Goal: Task Accomplishment & Management: Complete application form

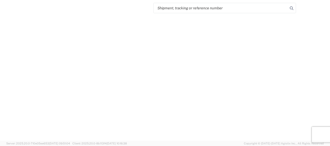
select select "FULL"
select select "LBS"
select select "IN"
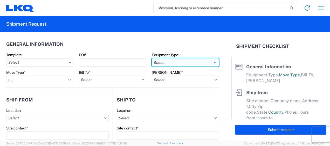
click at [211, 62] on select "Select 53’ Dry Van Flatbed Dropdeck (van) Lowboy (flatbed) Rail" at bounding box center [185, 62] width 67 height 8
select select "STDV"
click at [152, 58] on select "Select 53’ Dry Van Flatbed Dropdeck (van) Lowboy (flatbed) Rail" at bounding box center [185, 62] width 67 height 8
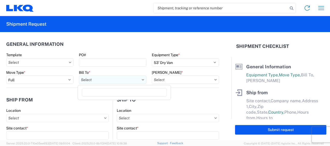
click at [94, 79] on input "text" at bounding box center [112, 80] width 67 height 8
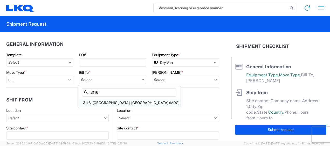
type input "3116"
click at [101, 103] on div "3116 - [GEOGRAPHIC_DATA], [GEOGRAPHIC_DATA] (MDC)" at bounding box center [129, 103] width 101 height 8
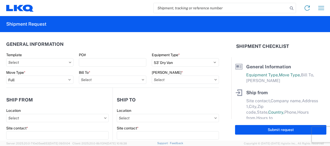
type input "3116 - [GEOGRAPHIC_DATA], [GEOGRAPHIC_DATA] (MDC)"
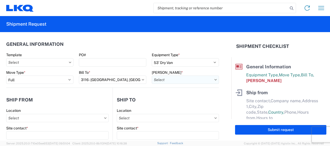
click at [165, 79] on input "text" at bounding box center [185, 80] width 67 height 8
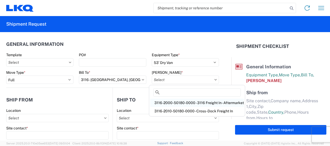
click at [165, 101] on div "3116-2000-50180-0000 - 3116 Freight In - Aftermarket" at bounding box center [197, 103] width 94 height 8
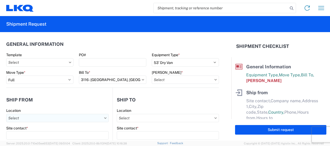
type input "3116-2000-50180-0000 - 3116 Freight In - Aftermarket"
click at [22, 120] on input "text" at bounding box center [57, 118] width 103 height 8
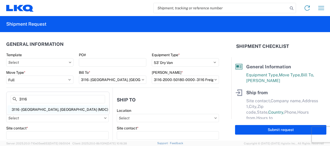
type input "3116"
click at [30, 107] on div "3116 - [GEOGRAPHIC_DATA], [GEOGRAPHIC_DATA] (MDC)" at bounding box center [58, 110] width 101 height 8
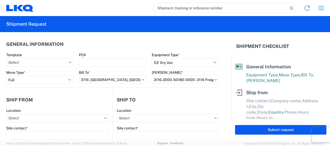
type input "3116 - [GEOGRAPHIC_DATA], [GEOGRAPHIC_DATA] (MDC)"
type input "[DEMOGRAPHIC_DATA][PERSON_NAME]"
type input "LKQ Corporation"
type input "[STREET_ADDRESS]"
type input "[GEOGRAPHIC_DATA]"
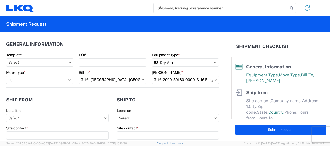
type input "49508"
select select "MI"
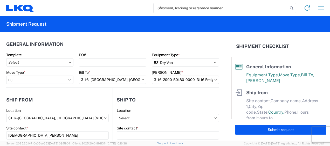
select select "US"
type input "[PERSON_NAME][EMAIL_ADDRESS][DOMAIN_NAME]"
type input "[PHONE_NUMBER]"
type input "06:00"
type input "13:00"
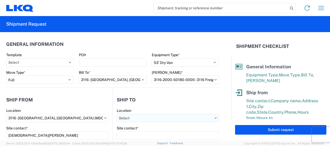
click at [126, 116] on input "text" at bounding box center [168, 118] width 102 height 8
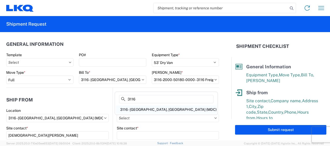
type input "3116"
click at [137, 109] on div "3116 - [GEOGRAPHIC_DATA], [GEOGRAPHIC_DATA] (MDC)" at bounding box center [166, 110] width 101 height 8
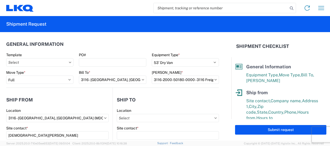
type input "3116 - [GEOGRAPHIC_DATA], [GEOGRAPHIC_DATA] (MDC)"
type input "[DEMOGRAPHIC_DATA][PERSON_NAME]"
type input "LKQ Corporation"
type input "[STREET_ADDRESS]"
type input "[GEOGRAPHIC_DATA]"
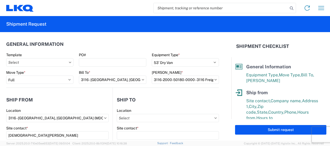
type input "49508"
type input "[PERSON_NAME][EMAIL_ADDRESS][DOMAIN_NAME]"
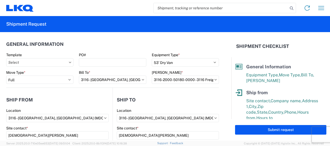
select select "US"
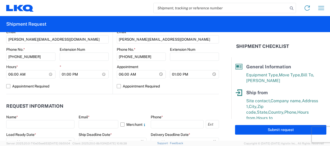
scroll to position [234, 0]
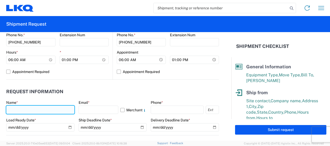
click at [13, 108] on input "text" at bounding box center [40, 110] width 68 height 8
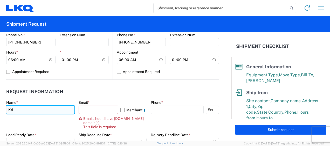
click at [13, 108] on input "Kri" at bounding box center [40, 110] width 68 height 8
type input "[DEMOGRAPHIC_DATA][PERSON_NAME]"
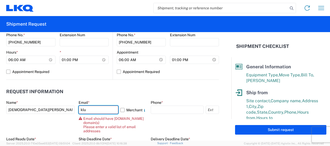
type input "[PERSON_NAME][EMAIL_ADDRESS][DOMAIN_NAME]"
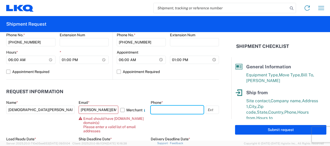
type input "6167541500"
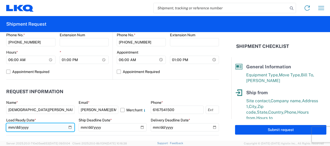
click at [69, 128] on input "date" at bounding box center [40, 128] width 68 height 8
type input "2025-10-02"
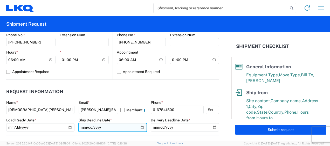
click at [139, 127] on input "date" at bounding box center [113, 128] width 68 height 8
type input "2025-10-02"
click at [120, 88] on header "Request Information" at bounding box center [112, 92] width 213 height 12
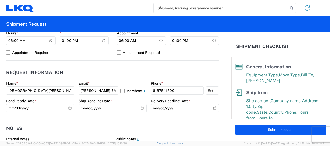
scroll to position [260, 0]
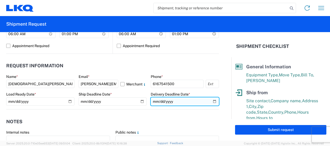
click at [212, 101] on input "date" at bounding box center [185, 102] width 68 height 8
type input "2025-10-02"
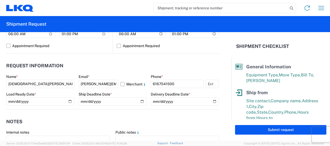
click at [136, 111] on agx-notes "Notes Internal notes Public notes Quote only" at bounding box center [112, 138] width 213 height 56
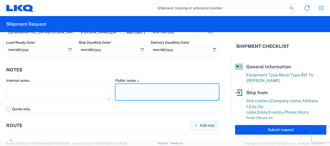
click at [128, 90] on textarea at bounding box center [168, 92] width 104 height 16
drag, startPoint x: 114, startPoint y: 87, endPoint x: 202, endPoint y: 89, distance: 88.3
click at [202, 89] on textarea "12 container moves for the month of September" at bounding box center [168, 92] width 104 height 16
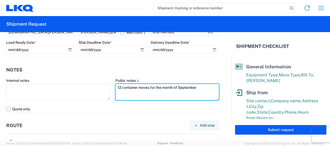
type textarea "12 container moves for the month of September"
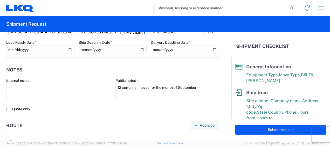
click at [121, 70] on header "Notes" at bounding box center [112, 70] width 213 height 12
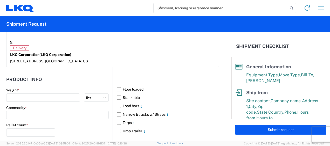
scroll to position [467, 0]
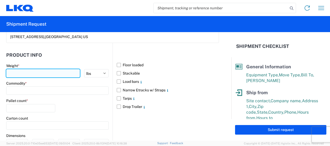
click at [25, 73] on input "number" at bounding box center [43, 73] width 74 height 8
type input "20000"
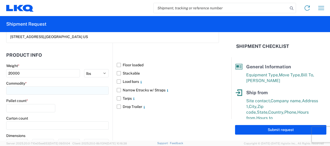
click at [23, 92] on input at bounding box center [57, 91] width 103 height 8
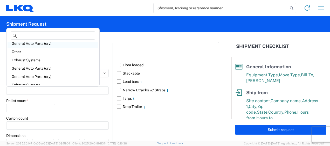
scroll to position [52, 0]
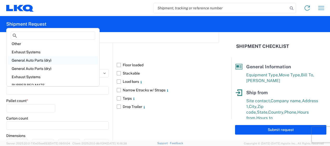
click at [40, 59] on div "General Auto Parts (dry)" at bounding box center [53, 60] width 91 height 8
type input "General Auto Parts (dry)"
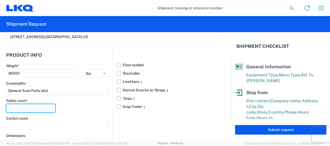
click at [23, 106] on input "number" at bounding box center [30, 108] width 49 height 8
type input "20"
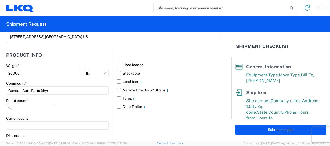
click at [60, 109] on div "Pallet count * 20" at bounding box center [57, 108] width 103 height 18
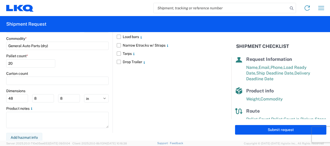
scroll to position [111, 0]
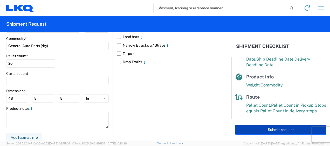
click at [288, 130] on button "Submit request" at bounding box center [280, 130] width 91 height 10
select select "US"
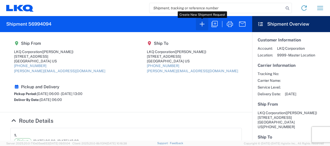
click at [203, 22] on icon "button" at bounding box center [202, 24] width 8 height 8
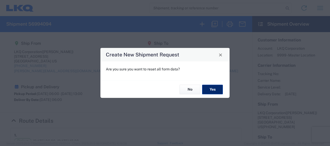
click at [216, 90] on button "Yes" at bounding box center [212, 90] width 21 height 10
select select "FULL"
select select "US"
select select "LBS"
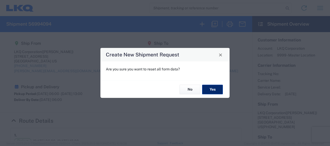
select select "IN"
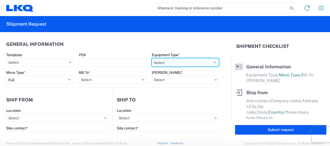
click at [211, 61] on select "Select 53’ Dry Van Flatbed Dropdeck (van) Lowboy (flatbed) Rail" at bounding box center [185, 62] width 67 height 8
select select "STDV"
click at [152, 58] on select "Select 53’ Dry Van Flatbed Dropdeck (van) Lowboy (flatbed) Rail" at bounding box center [185, 62] width 67 height 8
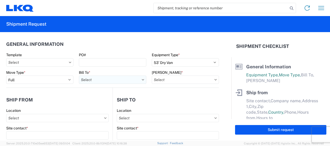
click at [110, 81] on input "text" at bounding box center [112, 80] width 67 height 8
click at [142, 79] on icon at bounding box center [143, 79] width 2 height 1
click at [106, 80] on input "text" at bounding box center [112, 80] width 67 height 8
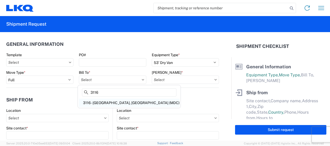
type input "3116"
click at [104, 102] on div "3116 - [GEOGRAPHIC_DATA], [GEOGRAPHIC_DATA] (MDC)" at bounding box center [129, 103] width 101 height 8
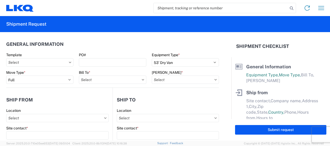
type input "3116 - [GEOGRAPHIC_DATA], [GEOGRAPHIC_DATA] (MDC)"
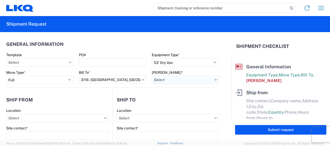
click at [168, 80] on input "text" at bounding box center [185, 80] width 67 height 8
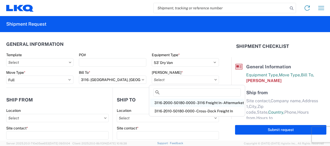
click at [166, 104] on div "3116-2000-50180-0000 - 3116 Freight In - Aftermarket" at bounding box center [197, 103] width 94 height 8
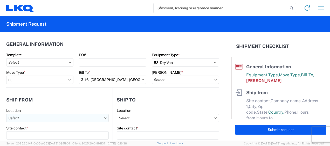
type input "3116-2000-50180-0000 - 3116 Freight In - Aftermarket"
click at [14, 118] on input "text" at bounding box center [57, 118] width 103 height 8
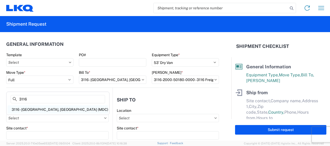
type input "3116"
click at [32, 107] on div "3116 - [GEOGRAPHIC_DATA], [GEOGRAPHIC_DATA] (MDC)" at bounding box center [58, 110] width 101 height 8
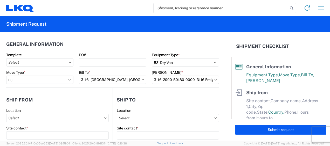
type input "3116 - [GEOGRAPHIC_DATA], [GEOGRAPHIC_DATA] (MDC)"
type input "[DEMOGRAPHIC_DATA][PERSON_NAME]"
type input "LKQ Corporation"
type input "[STREET_ADDRESS]"
type input "[GEOGRAPHIC_DATA]"
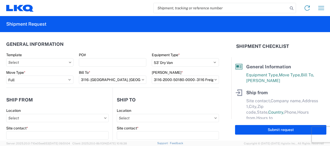
type input "49508"
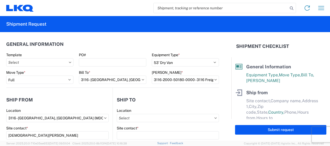
select select "MI"
type input "[PERSON_NAME][EMAIL_ADDRESS][DOMAIN_NAME]"
type input "[PHONE_NUMBER]"
type input "06:00"
type input "13:00"
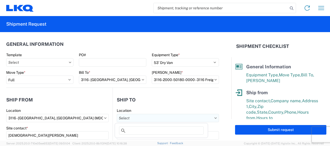
click at [135, 117] on input "text" at bounding box center [168, 118] width 102 height 8
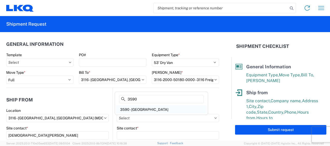
type input "3590"
click at [138, 109] on div "3590 - [GEOGRAPHIC_DATA]" at bounding box center [161, 110] width 91 height 8
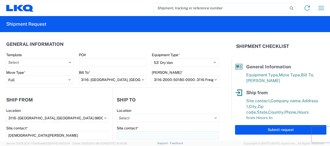
type input "3590 - [GEOGRAPHIC_DATA]"
type input "3590 [GEOGRAPHIC_DATA]"
type input "[STREET_ADDRESS]"
type input "[GEOGRAPHIC_DATA]"
type input "53546"
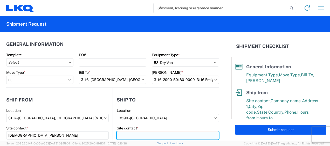
drag, startPoint x: 133, startPoint y: 137, endPoint x: 136, endPoint y: 137, distance: 2.9
click at [133, 137] on input "Site contact *" at bounding box center [168, 136] width 102 height 8
select select "WI"
select select "US"
type input "Receiving"
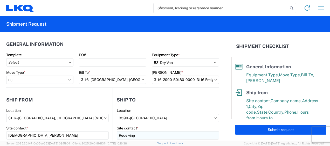
scroll to position [66, 0]
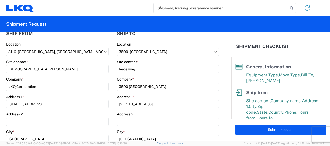
click at [96, 62] on div "Site contact *" at bounding box center [57, 62] width 103 height 5
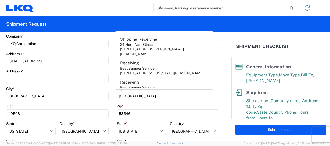
scroll to position [144, 0]
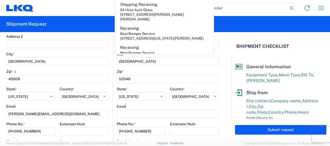
click at [85, 69] on agx-form-control-wrapper-v2 "City * Grand Rapids" at bounding box center [57, 61] width 103 height 18
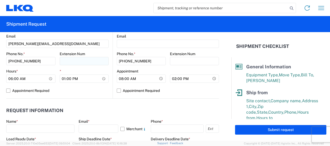
scroll to position [222, 0]
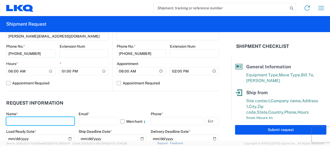
click at [17, 125] on input "text" at bounding box center [40, 121] width 68 height 8
type input "[DEMOGRAPHIC_DATA][PERSON_NAME]"
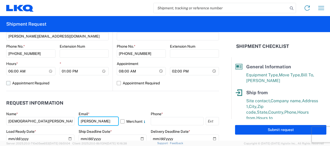
type input "[PERSON_NAME][EMAIL_ADDRESS][DOMAIN_NAME]"
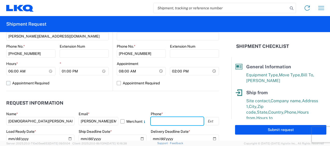
type input "6167541500"
click at [66, 106] on header "Request Information" at bounding box center [112, 104] width 213 height 12
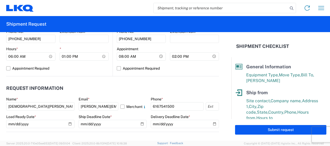
scroll to position [248, 0]
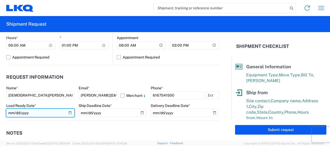
click at [69, 113] on input "date" at bounding box center [40, 113] width 68 height 8
type input "2025-10-02"
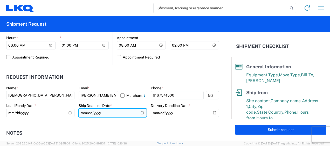
click at [140, 112] on input "date" at bounding box center [113, 113] width 68 height 8
type input "2025-10-02"
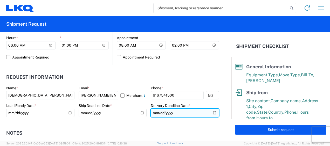
click at [212, 111] on input "date" at bounding box center [185, 113] width 68 height 8
type input "2025-10-03"
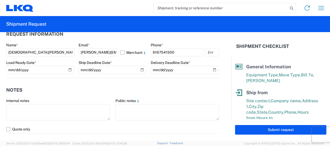
scroll to position [326, 0]
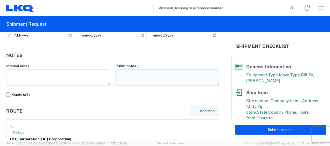
drag, startPoint x: 123, startPoint y: 67, endPoint x: 123, endPoint y: 70, distance: 2.6
click at [123, 70] on div "Public notes" at bounding box center [168, 75] width 104 height 23
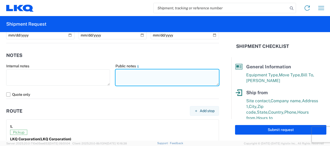
click at [124, 72] on textarea at bounding box center [168, 78] width 104 height 16
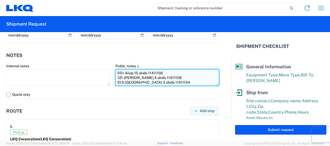
drag, startPoint x: 114, startPoint y: 71, endPoint x: 172, endPoint y: 83, distance: 58.9
click at [172, 83] on textarea "051-Alsip 15 skids 11411156 121-[PERSON_NAME] 4 skids 11411158 013-[GEOGRAPHIC_…" at bounding box center [168, 78] width 104 height 16
type textarea "051-Alsip 15 skids 11411156 121-[PERSON_NAME] 4 skids 11411158 013-[GEOGRAPHIC_…"
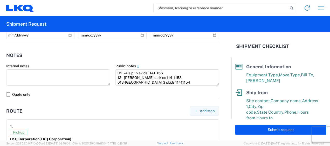
click at [104, 54] on header "Notes" at bounding box center [112, 56] width 213 height 12
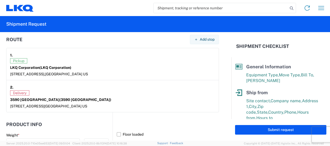
scroll to position [430, 0]
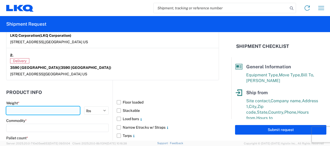
click at [20, 109] on input "number" at bounding box center [43, 111] width 74 height 8
type input "9062"
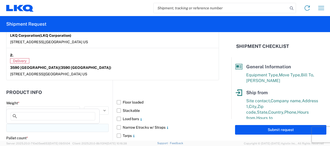
click at [29, 127] on input at bounding box center [57, 128] width 103 height 8
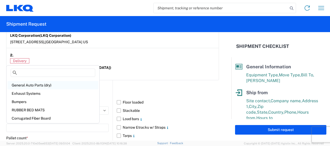
scroll to position [45, 0]
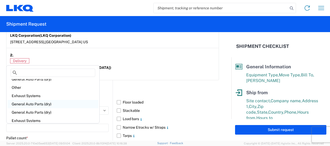
click at [42, 107] on div "General Auto Parts (dry)" at bounding box center [53, 104] width 91 height 8
type input "General Auto Parts (dry)"
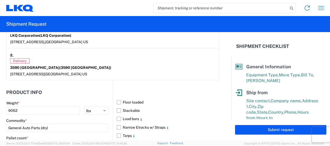
click at [62, 94] on header "Product Info" at bounding box center [59, 93] width 106 height 12
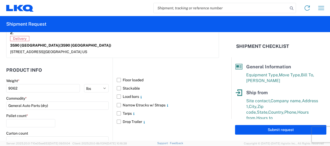
scroll to position [482, 0]
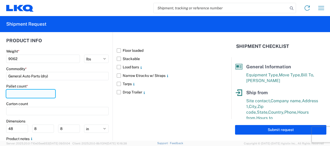
click at [26, 95] on input "number" at bounding box center [30, 94] width 49 height 8
type input "22"
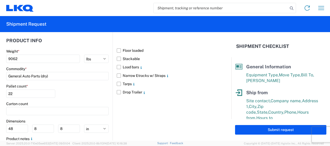
click at [78, 96] on div "Pallet count * 22" at bounding box center [57, 93] width 103 height 18
click at [18, 127] on input "48" at bounding box center [17, 129] width 22 height 8
type input "4"
type input "47"
type input "77"
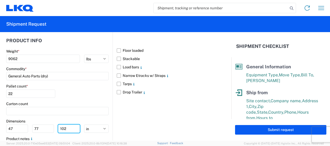
type input "102"
click at [255, 101] on span "Site contact," at bounding box center [258, 101] width 24 height 5
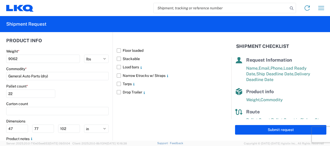
scroll to position [111, 0]
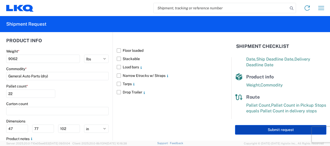
click at [282, 130] on button "Submit request" at bounding box center [280, 130] width 91 height 10
select select "US"
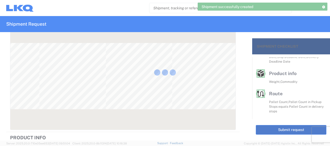
scroll to position [101, 0]
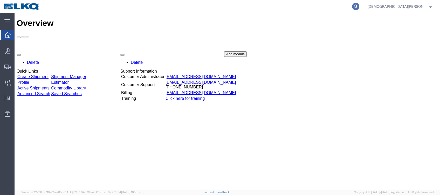
click at [360, 6] on icon at bounding box center [355, 6] width 7 height 7
click at [248, 4] on input "search" at bounding box center [273, 6] width 158 height 12
type input "56994094"
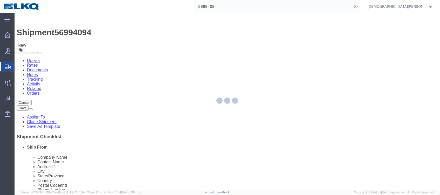
select select "27850"
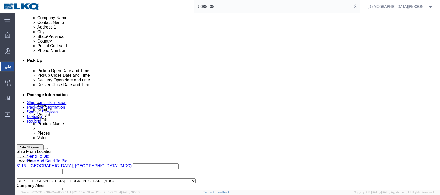
scroll to position [277, 0]
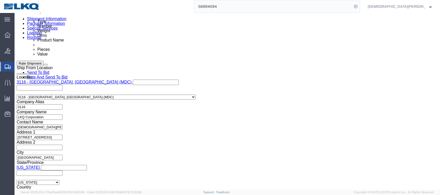
click div
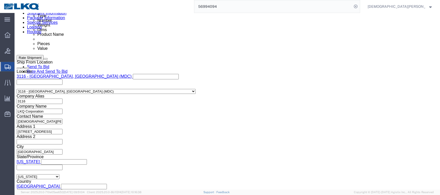
click button "Apply"
click link "Send To Bid"
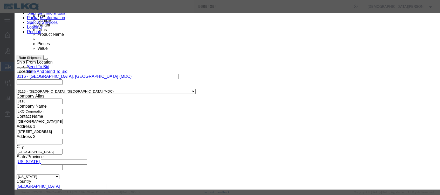
click button "Already reviewed"
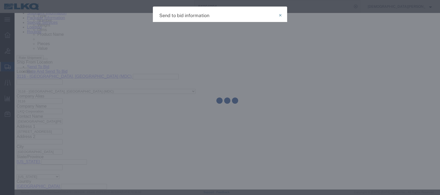
select select "TL"
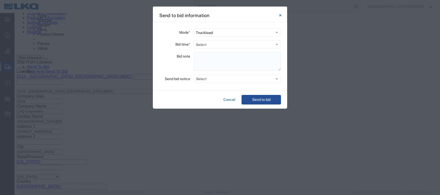
click at [199, 54] on textarea at bounding box center [237, 61] width 87 height 19
paste textarea "12 container moves for the month of September"
type textarea "12 container moves for the month of September"
click at [207, 43] on select "Select 30 Min (Rush) 1 Hour (Rush) 2 Hours (Rush) 4 Hours (Rush) 8 Hours (Rush)…" at bounding box center [237, 44] width 87 height 8
select select "2"
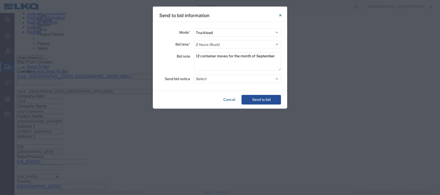
click at [194, 40] on select "Select 30 Min (Rush) 1 Hour (Rush) 2 Hours (Rush) 4 Hours (Rush) 8 Hours (Rush)…" at bounding box center [237, 44] width 87 height 8
click at [275, 79] on button "Select" at bounding box center [237, 79] width 87 height 8
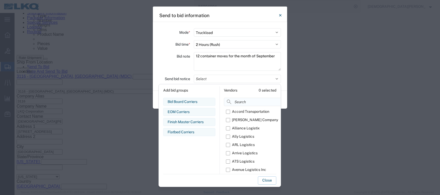
click at [244, 100] on input at bounding box center [265, 102] width 82 height 8
type input "om"
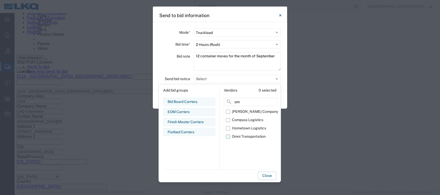
click at [229, 136] on label "Omni Transportation" at bounding box center [252, 137] width 52 height 8
click at [0, 0] on input "Omni Transportation" at bounding box center [0, 0] width 0 height 0
click at [266, 177] on button "Close" at bounding box center [267, 176] width 18 height 8
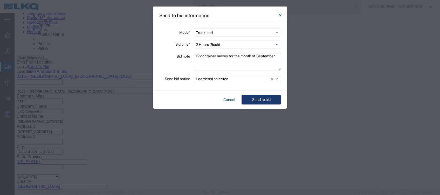
click at [257, 99] on button "Send to bid" at bounding box center [261, 100] width 39 height 10
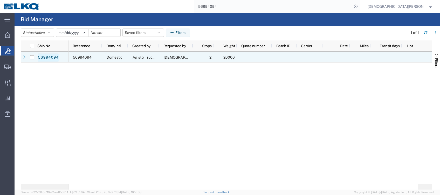
click at [46, 55] on link "56994094" at bounding box center [48, 57] width 21 height 8
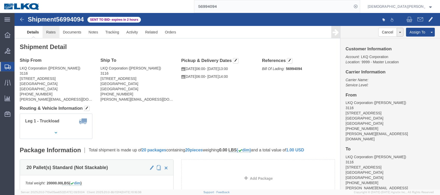
click link "Rates"
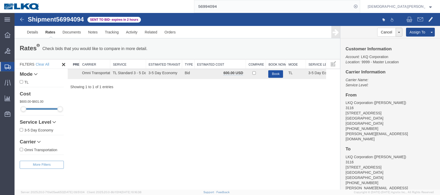
click at [279, 73] on button "Book" at bounding box center [275, 74] width 15 height 8
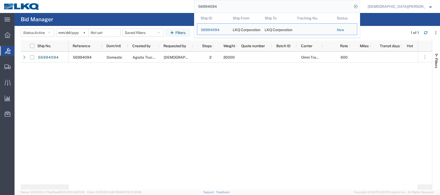
click at [267, 5] on input "56994094" at bounding box center [273, 6] width 158 height 12
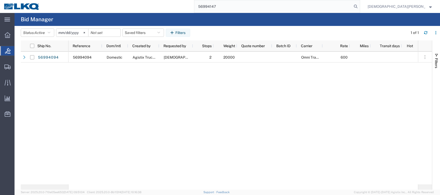
type input "56994147"
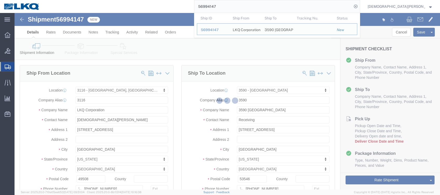
select select "27850"
select select "28062"
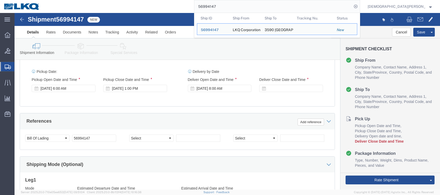
scroll to position [277, 0]
drag, startPoint x: 255, startPoint y: 78, endPoint x: 260, endPoint y: 80, distance: 5.0
click div
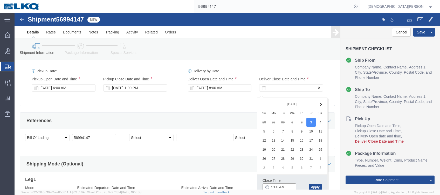
scroll to position [277, 0]
click input "5:00 AM"
type input "5:00 pm"
click button "Apply"
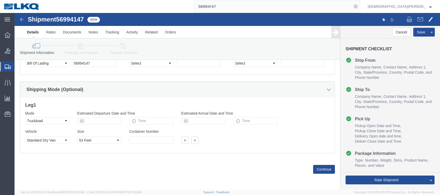
scroll to position [356, 0]
click link "Send To Bid"
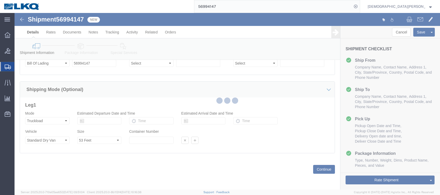
select select "TL"
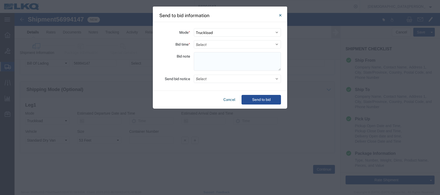
click at [203, 57] on textarea at bounding box center [237, 61] width 87 height 19
paste textarea "051-Alsip 15 skids 11411156 121-[PERSON_NAME] 4 skids 11411158 013-[GEOGRAPHIC_…"
type textarea "051-Alsip 15 skids 11411156 121-[PERSON_NAME] 4 skids 11411158 013-[GEOGRAPHIC_…"
click at [210, 43] on select "Select 30 Min (Rush) 1 Hour (Rush) 2 Hours (Rush) 4 Hours (Rush) 8 Hours (Rush)…" at bounding box center [237, 44] width 87 height 8
select select "4"
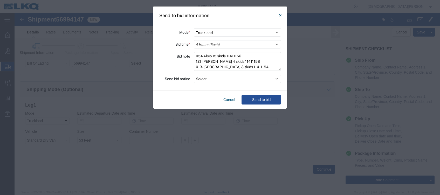
click at [194, 40] on select "Select 30 Min (Rush) 1 Hour (Rush) 2 Hours (Rush) 4 Hours (Rush) 8 Hours (Rush)…" at bounding box center [237, 44] width 87 height 8
click at [260, 100] on button "Send to bid" at bounding box center [261, 100] width 39 height 10
